Goal: Use online tool/utility: Utilize a website feature to perform a specific function

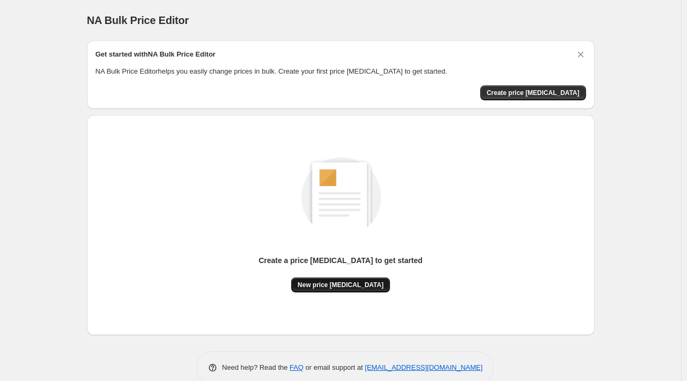
click at [326, 282] on span "New price [MEDICAL_DATA]" at bounding box center [340, 285] width 86 height 9
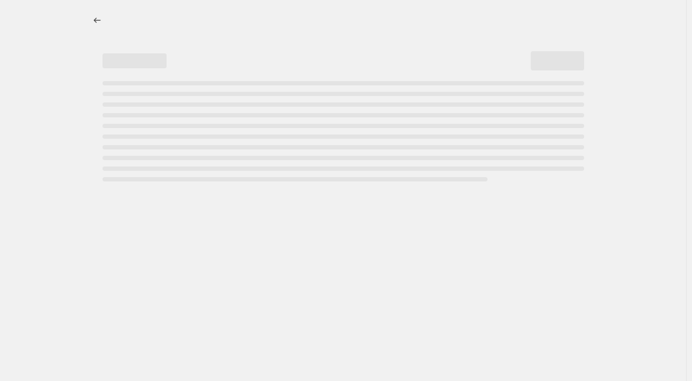
select select "percentage"
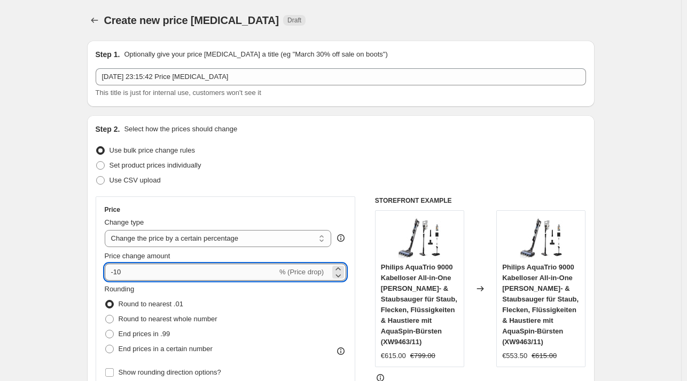
drag, startPoint x: 125, startPoint y: 270, endPoint x: 119, endPoint y: 270, distance: 6.4
click at [119, 270] on input "-10" at bounding box center [191, 272] width 172 height 17
type input "-1"
type input "-35"
click at [340, 174] on div "Use CSV upload" at bounding box center [341, 180] width 490 height 15
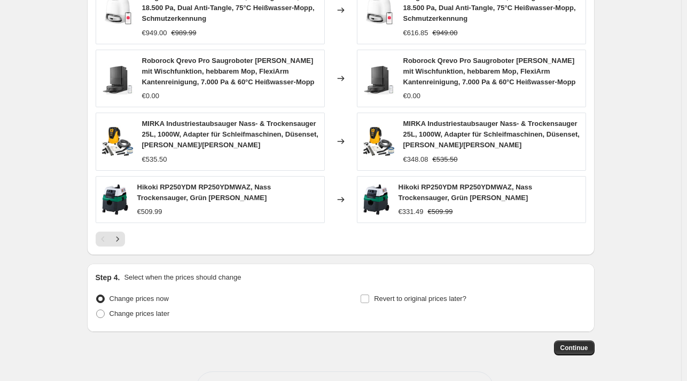
scroll to position [745, 0]
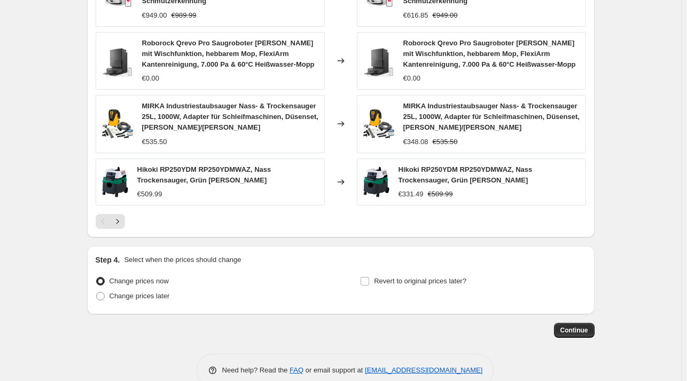
click at [564, 326] on span "Continue" at bounding box center [574, 330] width 28 height 9
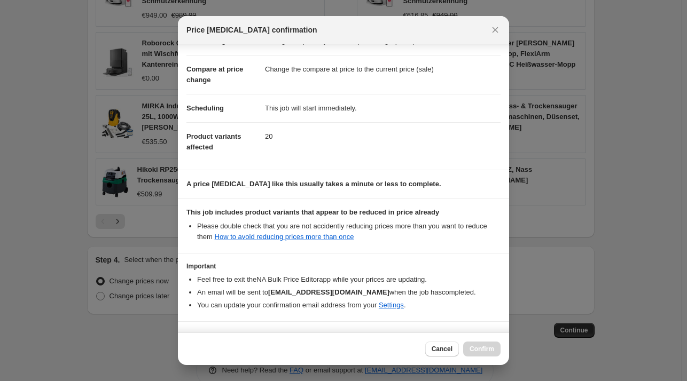
scroll to position [67, 0]
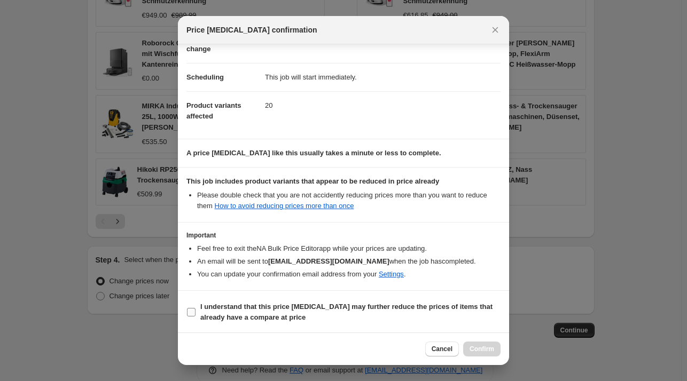
click at [363, 309] on b "I understand that this price [MEDICAL_DATA] may further reduce the prices of it…" at bounding box center [346, 312] width 292 height 19
click at [195, 309] on input "I understand that this price [MEDICAL_DATA] may further reduce the prices of it…" at bounding box center [191, 312] width 9 height 9
checkbox input "true"
click at [480, 345] on span "Confirm" at bounding box center [481, 349] width 25 height 9
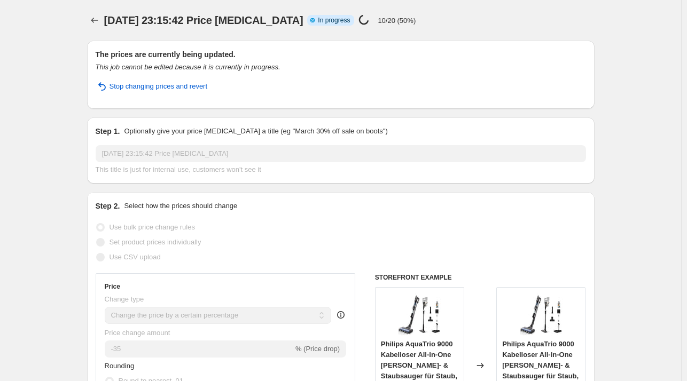
select select "percentage"
